Goal: Check status: Check status

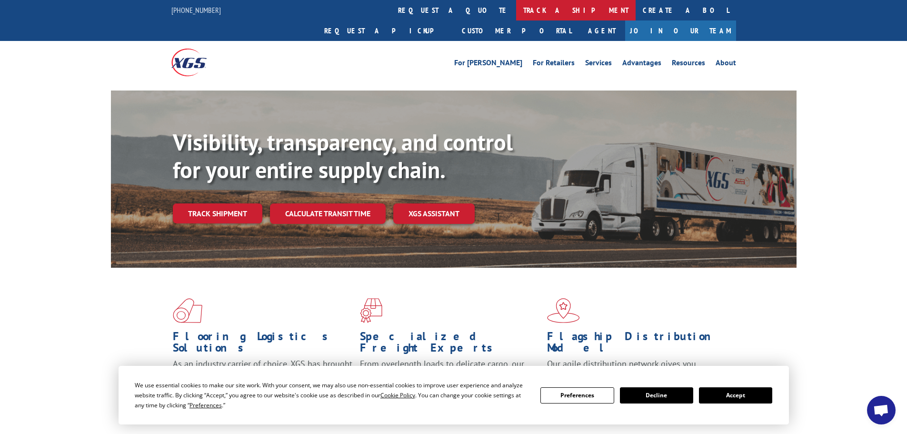
click at [516, 9] on link "track a shipment" at bounding box center [576, 10] width 120 height 20
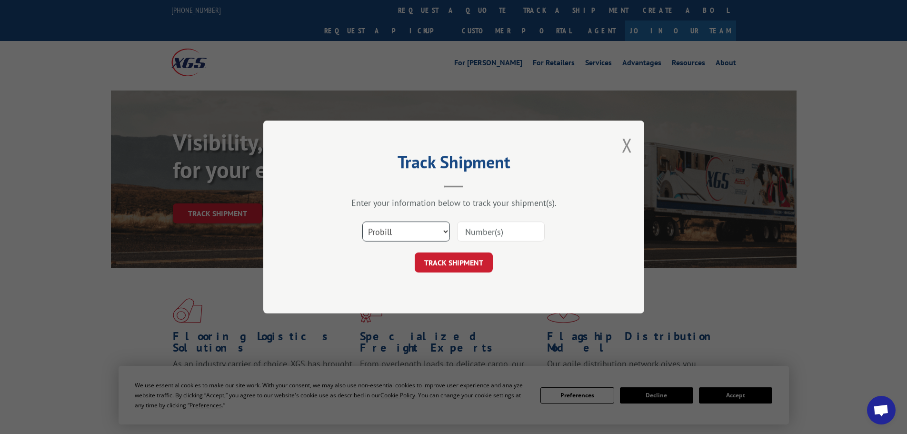
click at [393, 230] on select "Select category... Probill BOL PO" at bounding box center [406, 231] width 88 height 20
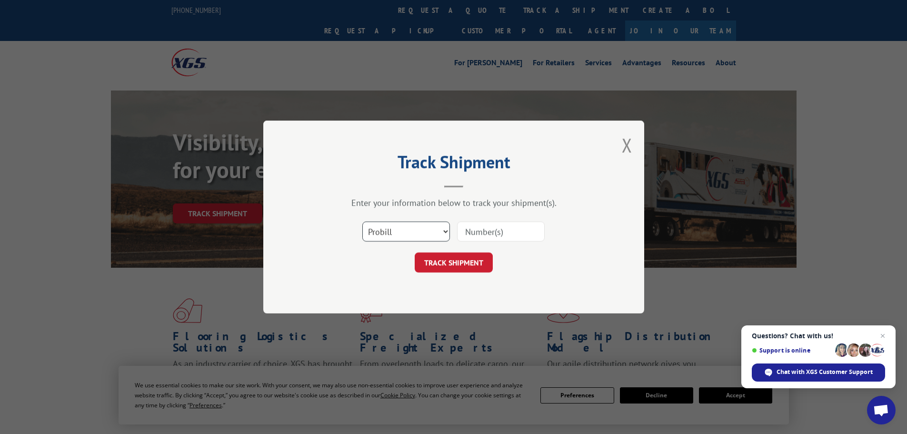
select select "po"
click at [362, 221] on select "Select category... Probill BOL PO" at bounding box center [406, 231] width 88 height 20
paste input "12537615"
type input "12537615"
click at [468, 257] on button "TRACK SHIPMENT" at bounding box center [454, 262] width 78 height 20
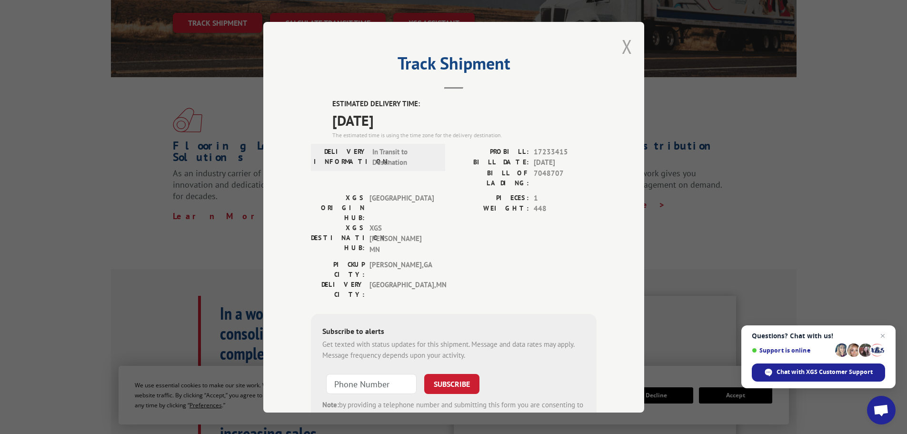
click at [625, 40] on button "Close modal" at bounding box center [627, 46] width 10 height 25
